Goal: Information Seeking & Learning: Understand process/instructions

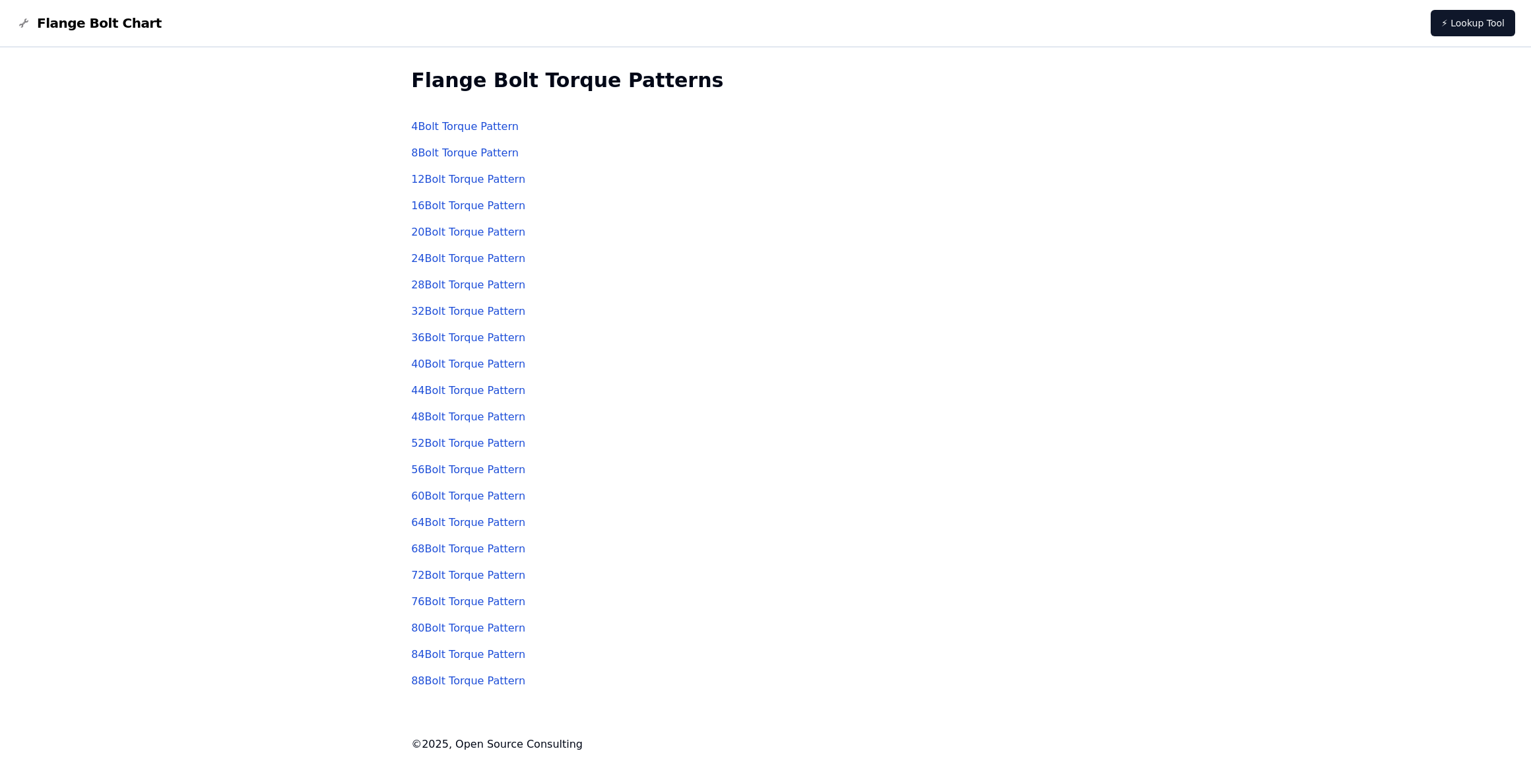
click at [427, 181] on link "12 Bolt Torque Pattern" at bounding box center [468, 178] width 114 height 12
click at [451, 260] on link "24 Bolt Torque Pattern" at bounding box center [468, 258] width 114 height 12
